Goal: Navigation & Orientation: Find specific page/section

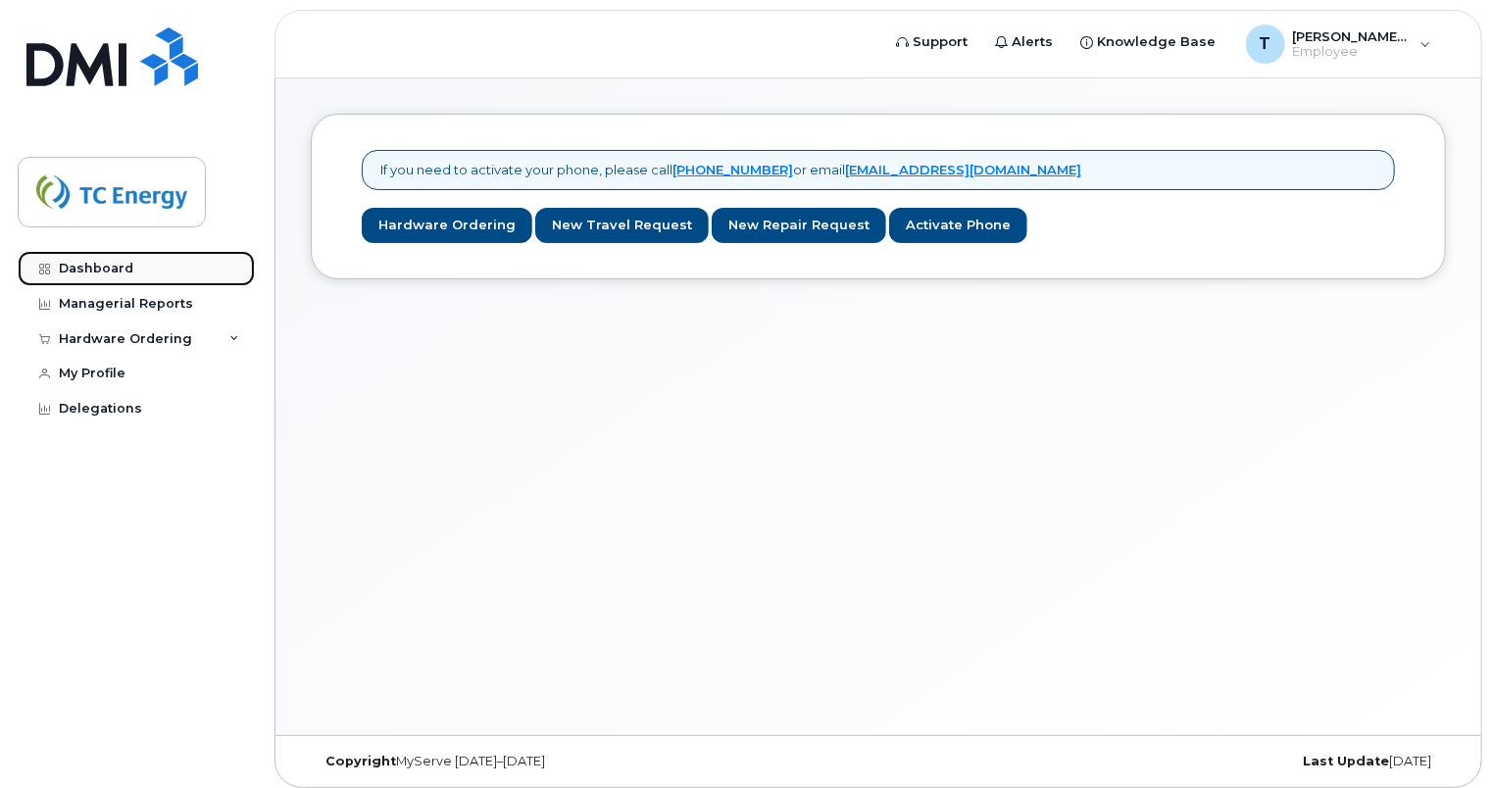
click at [86, 276] on link "Dashboard" at bounding box center [136, 268] width 237 height 35
click at [107, 304] on div "Managerial Reports" at bounding box center [126, 304] width 134 height 16
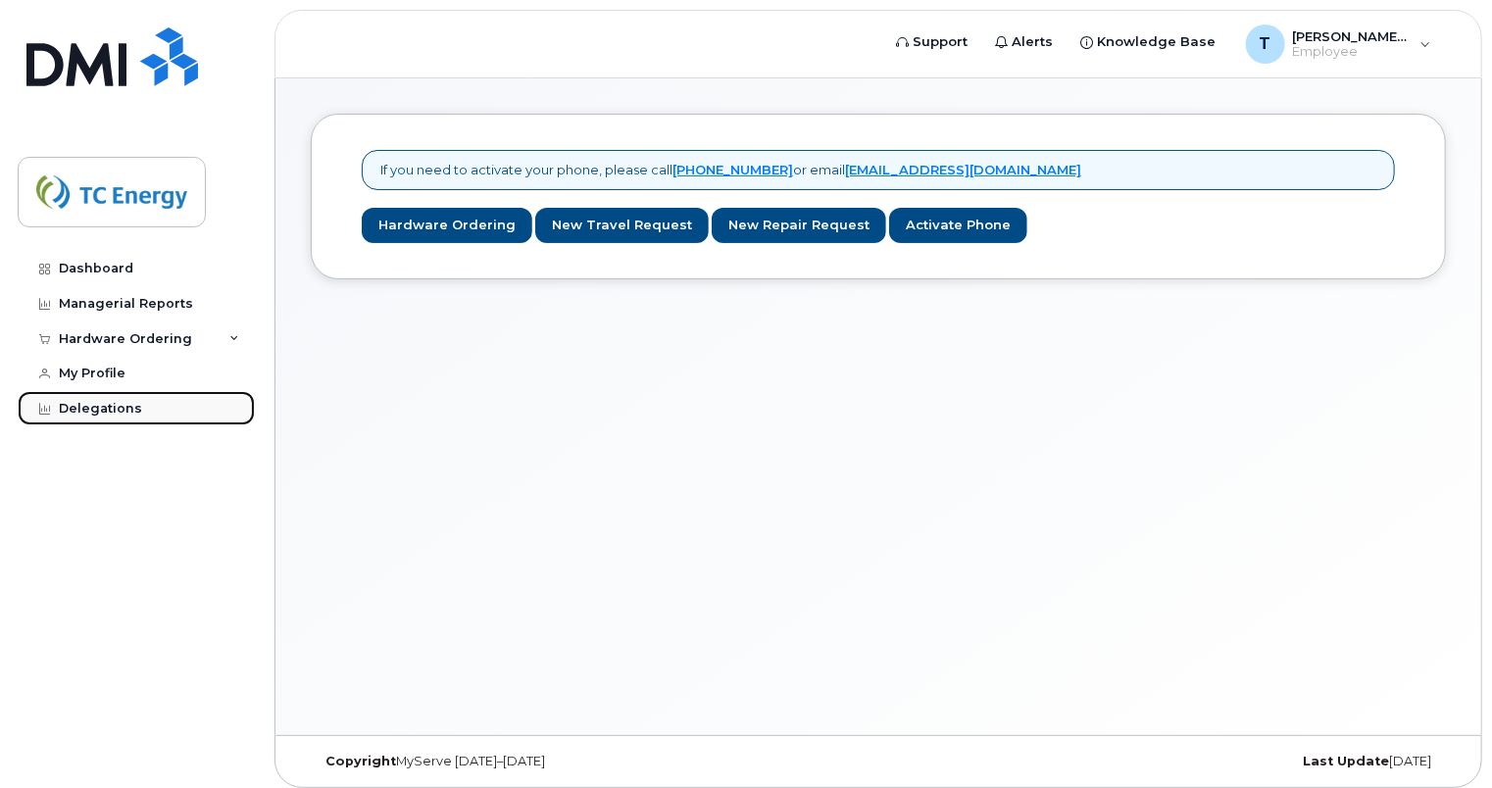
click at [96, 405] on div "Delegations" at bounding box center [100, 409] width 83 height 16
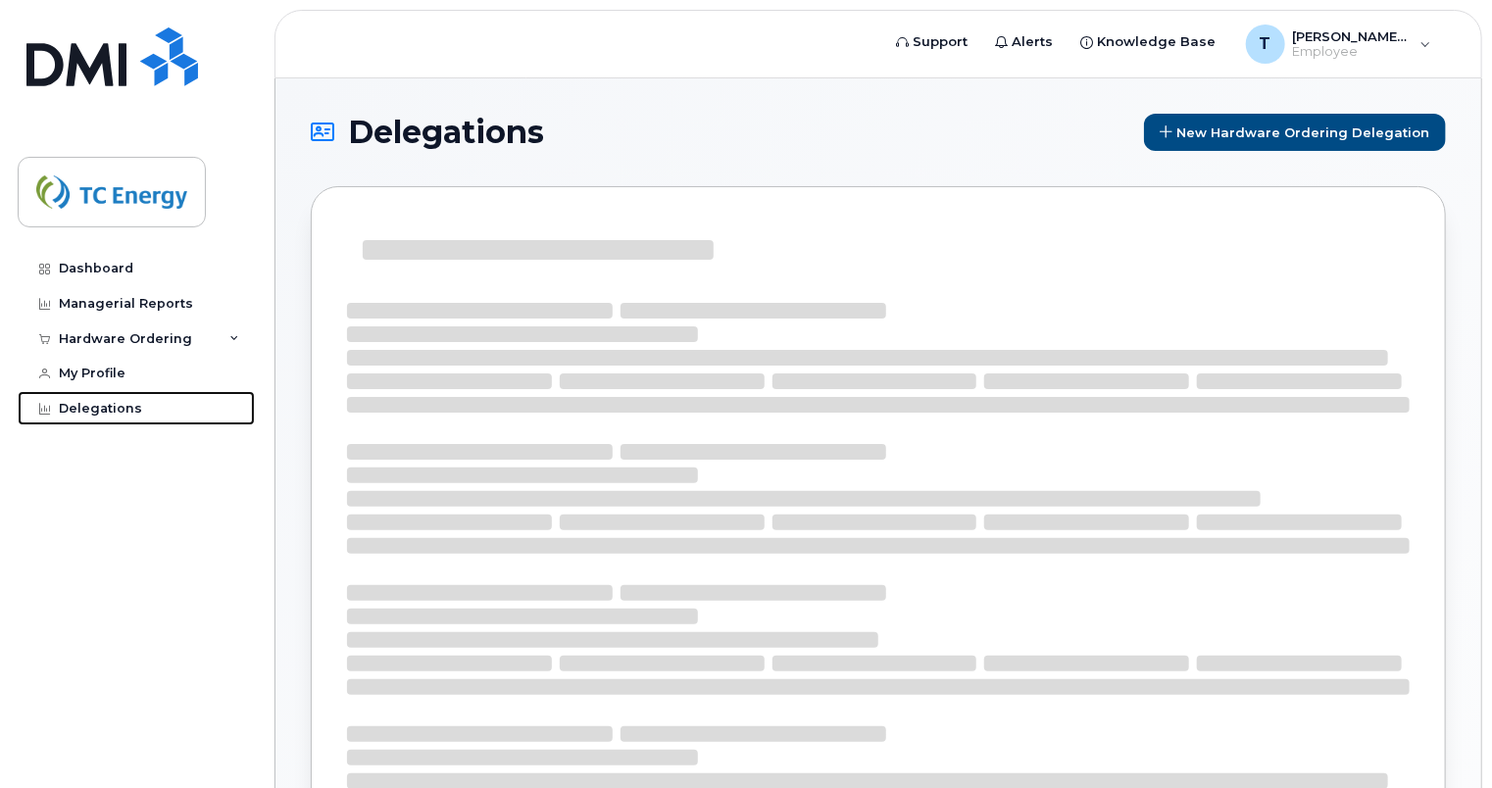
click at [96, 405] on div "Delegations" at bounding box center [100, 409] width 83 height 16
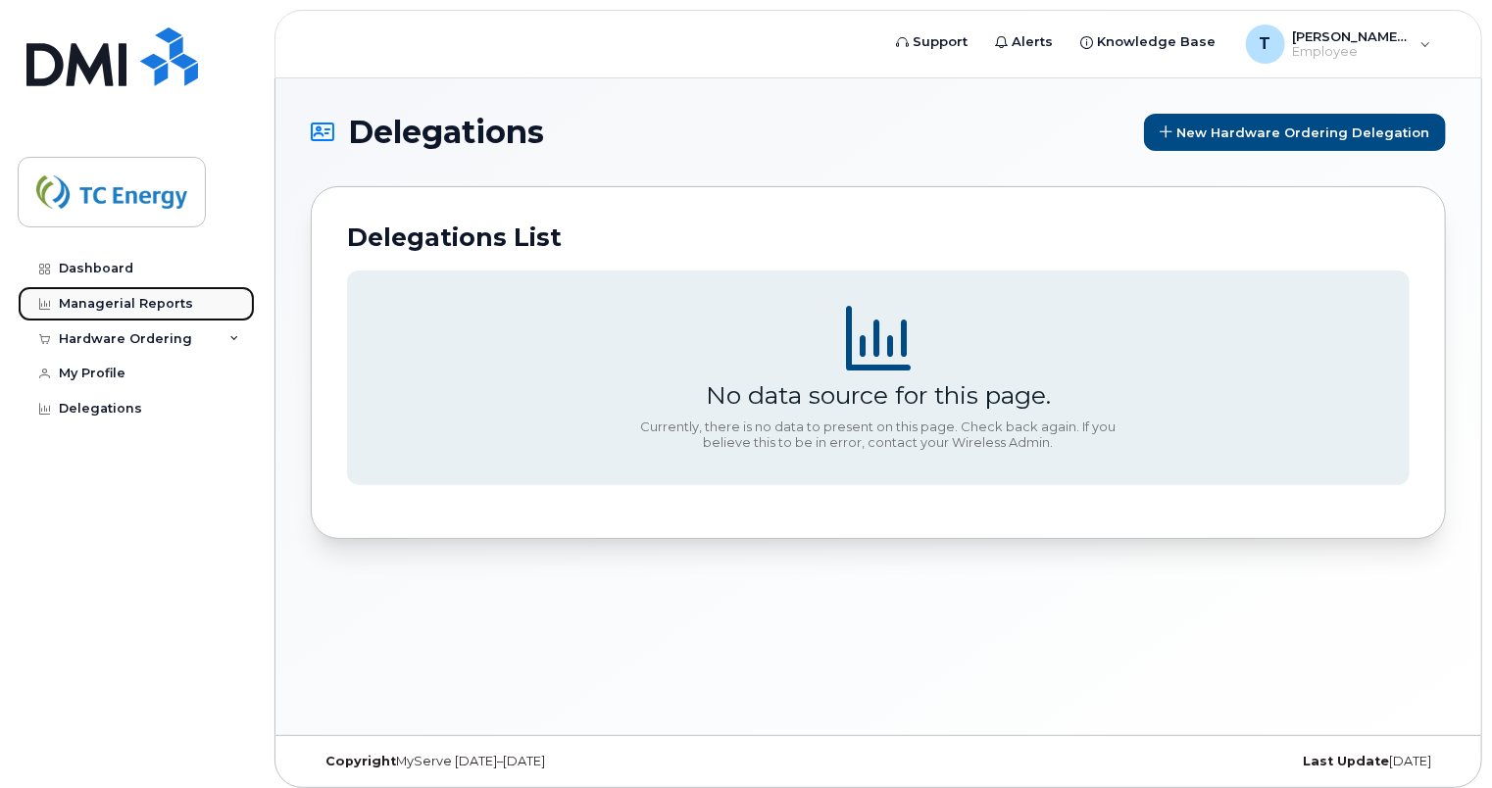
click at [83, 302] on div "Managerial Reports" at bounding box center [126, 304] width 134 height 16
click at [233, 332] on div "Hardware Ordering" at bounding box center [136, 339] width 237 height 35
click at [95, 301] on div "Managerial Reports" at bounding box center [126, 304] width 134 height 16
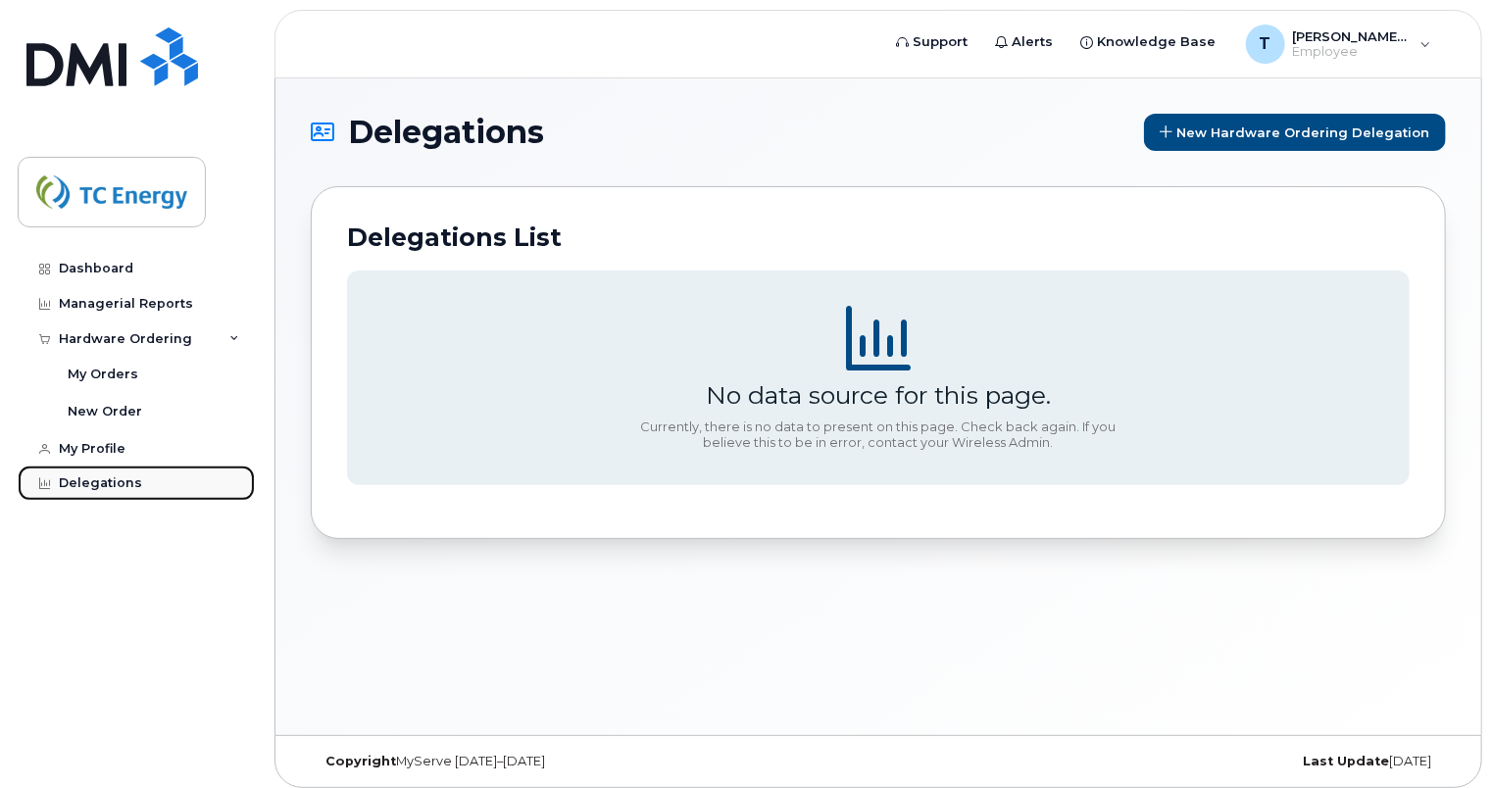
click at [94, 486] on div "Delegations" at bounding box center [100, 484] width 83 height 16
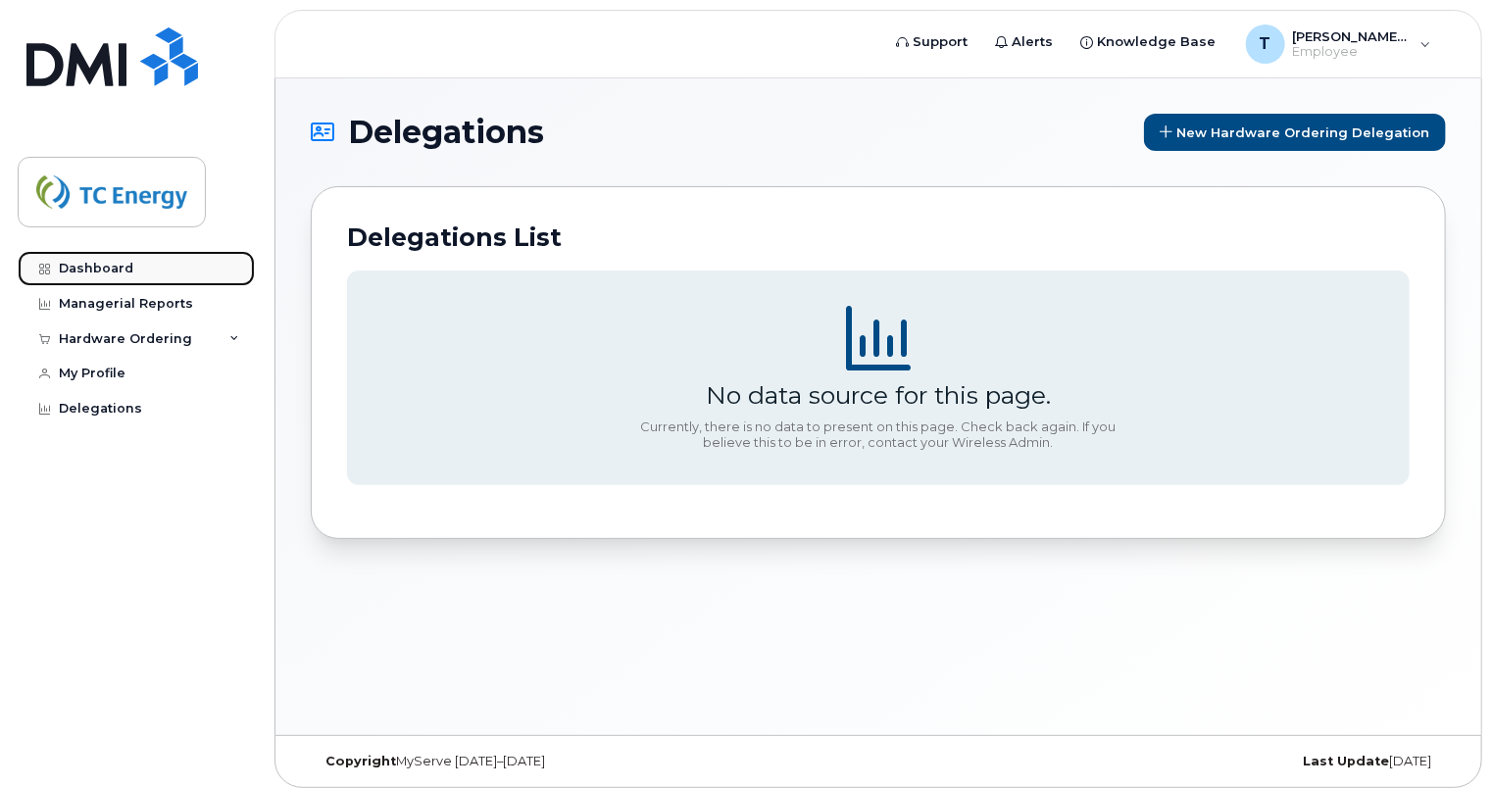
click at [79, 271] on div "Dashboard" at bounding box center [96, 269] width 75 height 16
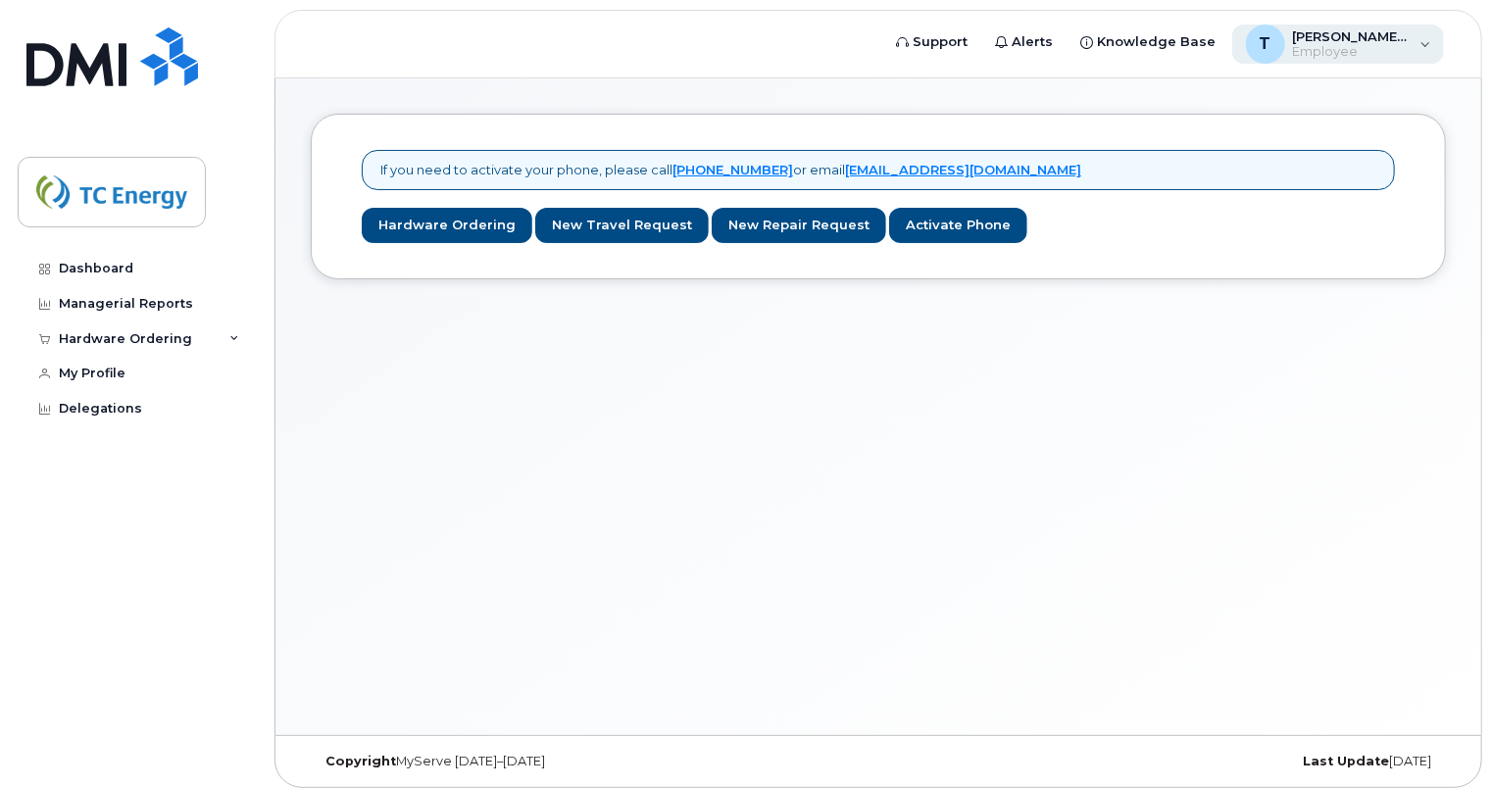
click at [1429, 39] on div "T [EMAIL_ADDRESS][DOMAIN_NAME] Employee" at bounding box center [1338, 44] width 213 height 39
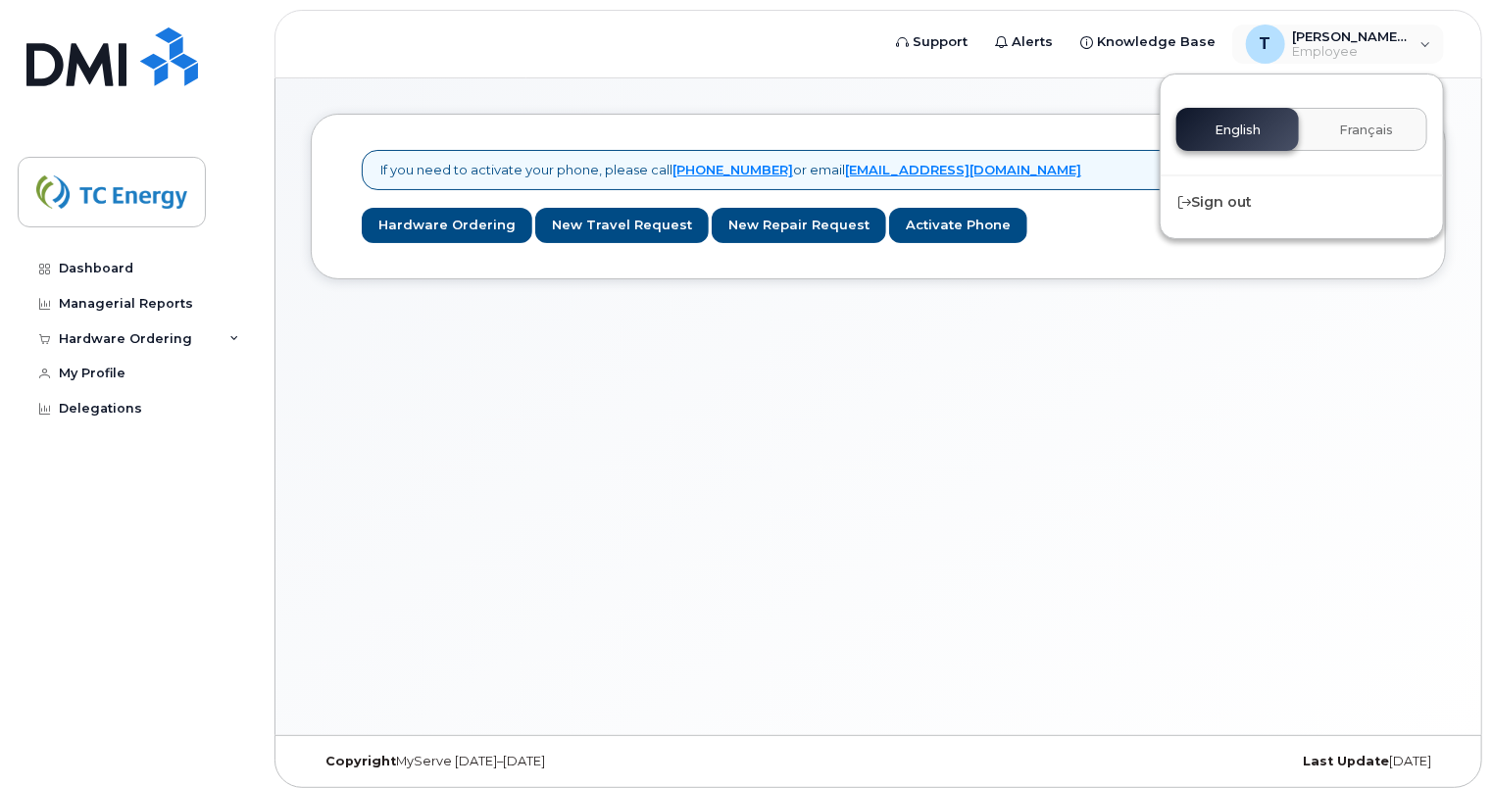
click at [1204, 413] on div "If you need to activate your phone, please call [PHONE_NUMBER] or email [EMAIL_…" at bounding box center [879, 406] width 1206 height 657
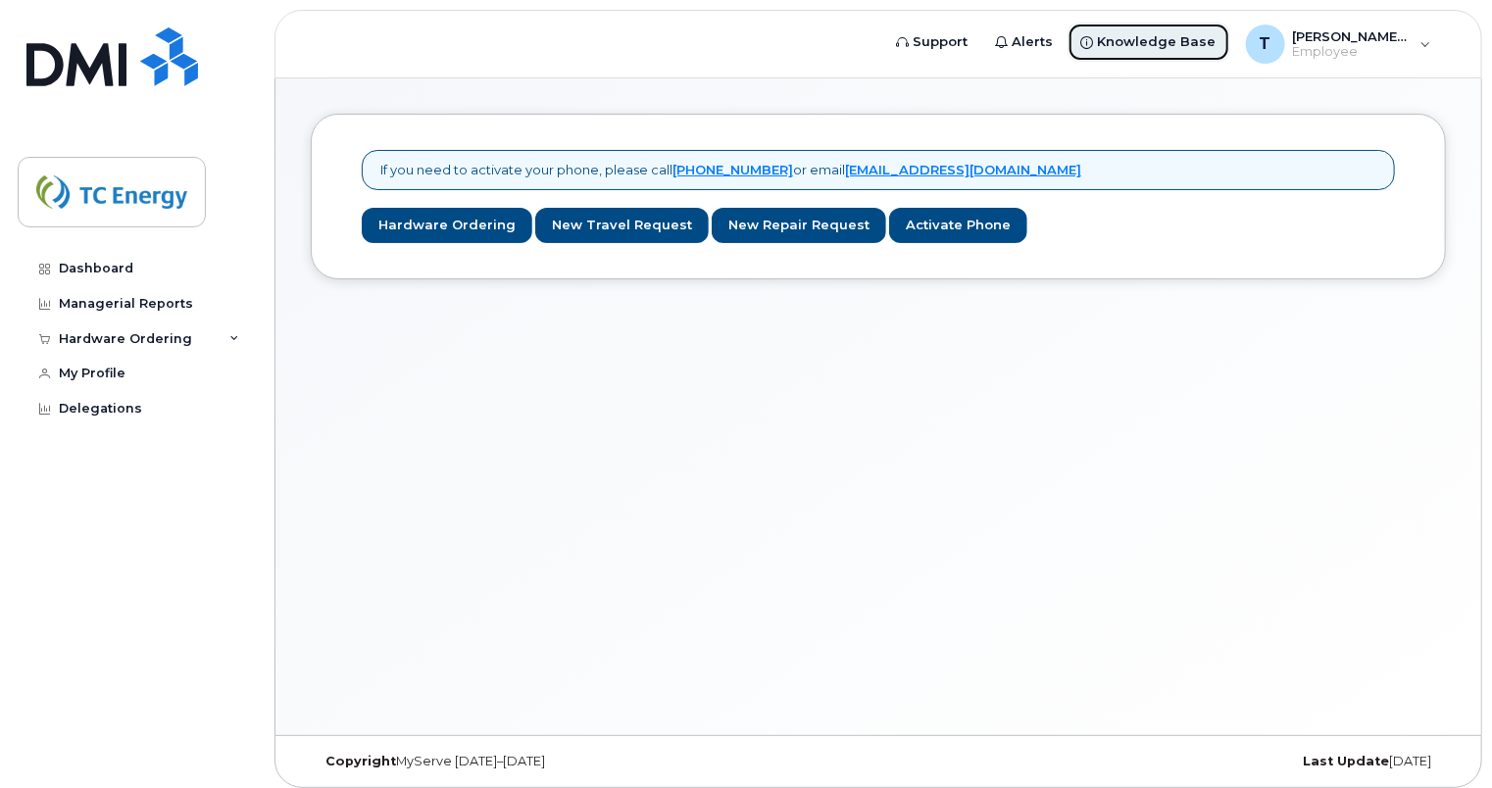
click at [1130, 37] on span "Knowledge Base" at bounding box center [1157, 42] width 119 height 20
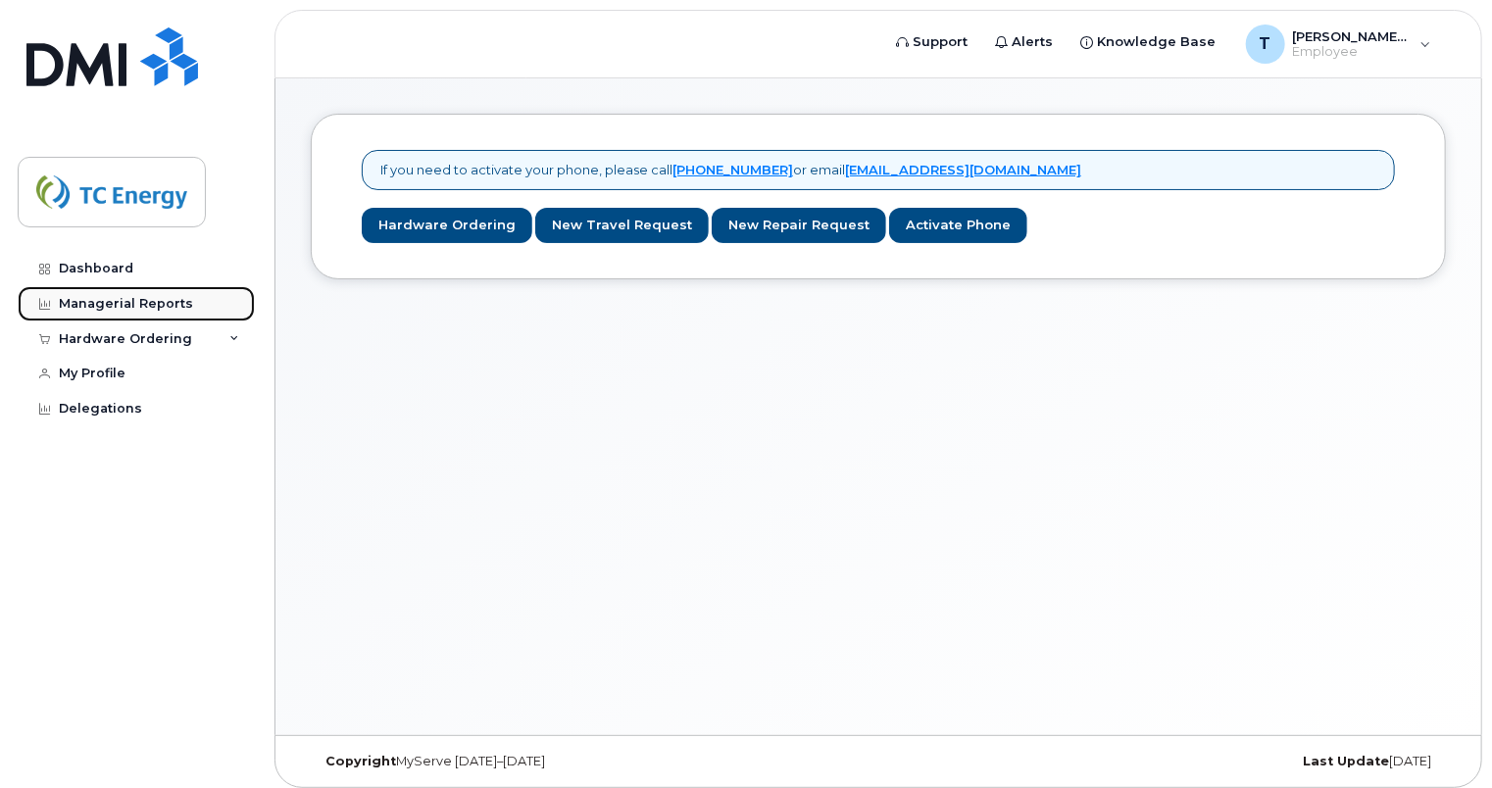
click at [102, 296] on div "Managerial Reports" at bounding box center [126, 304] width 134 height 16
